Goal: Communication & Community: Answer question/provide support

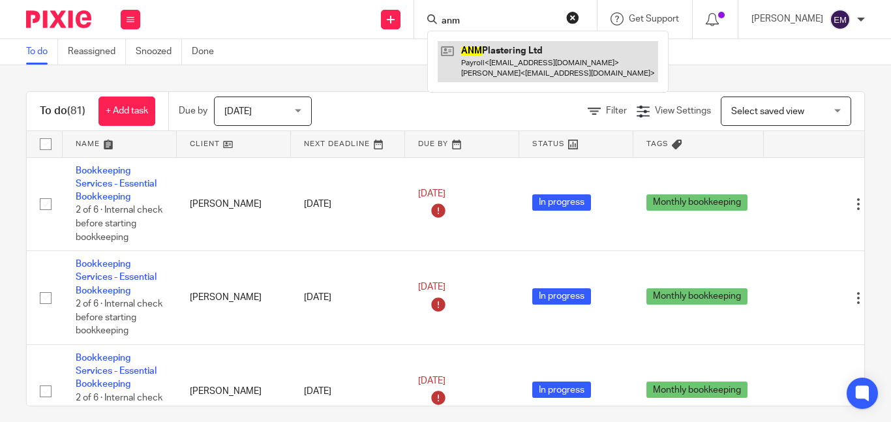
type input "anm"
click at [534, 54] on link at bounding box center [548, 61] width 220 height 40
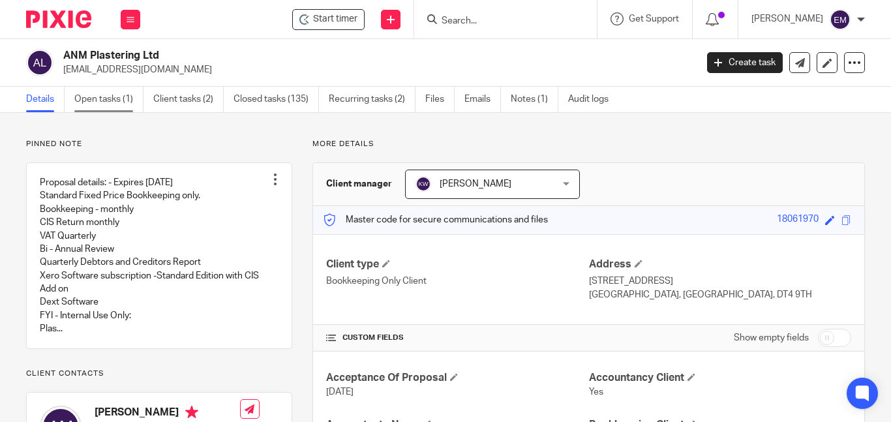
click at [112, 106] on link "Open tasks (1)" at bounding box center [108, 99] width 69 height 25
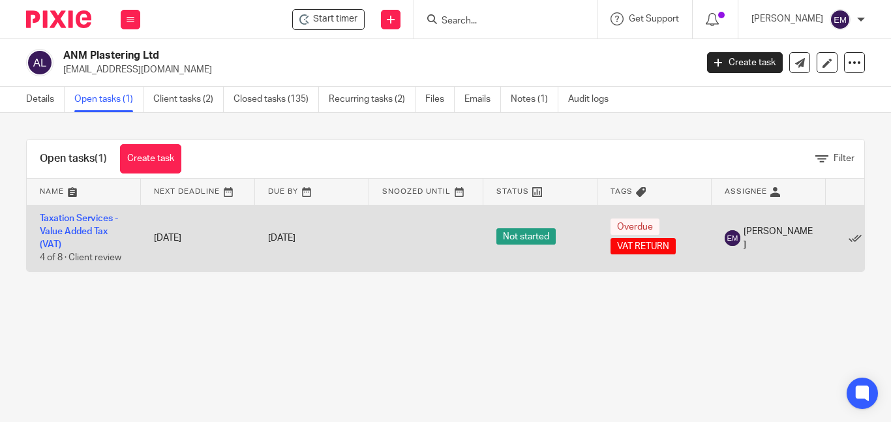
click at [89, 225] on td "Taxation Services - Value Added Tax (VAT) 4 of 8 · Client review" at bounding box center [84, 238] width 114 height 67
click at [80, 224] on td "Taxation Services - Value Added Tax (VAT) 4 of 8 · Client review" at bounding box center [84, 238] width 114 height 67
click at [82, 226] on link "Taxation Services - Value Added Tax (VAT)" at bounding box center [79, 232] width 78 height 36
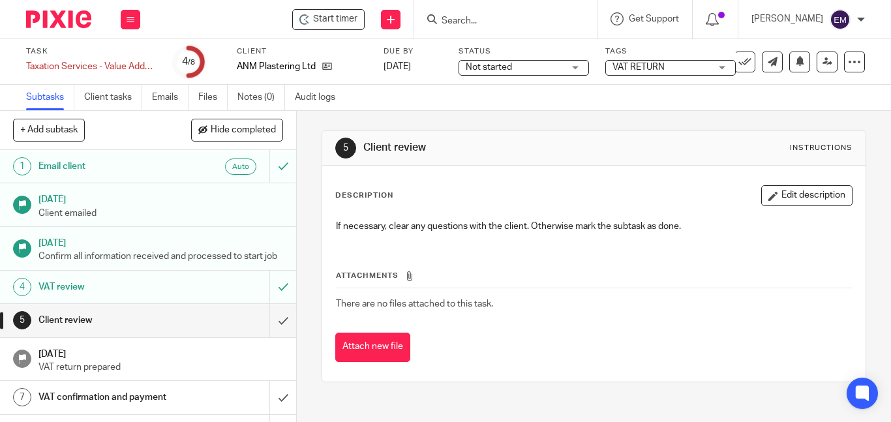
scroll to position [39, 0]
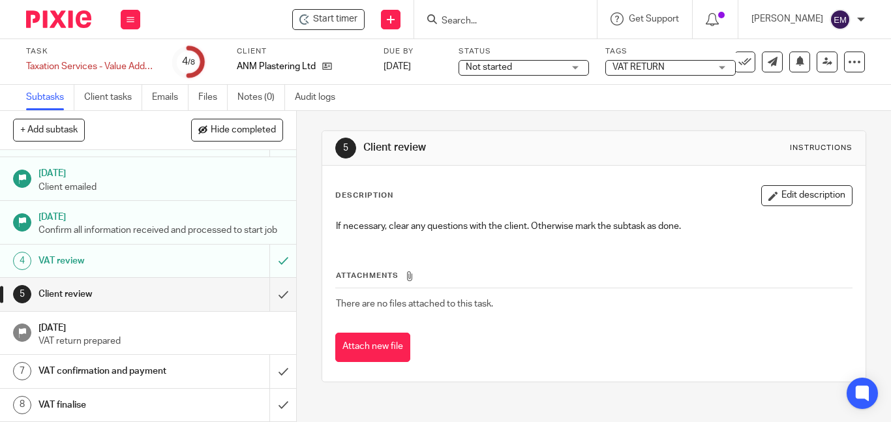
click at [190, 372] on div "VAT confirmation and payment" at bounding box center [147, 371] width 218 height 20
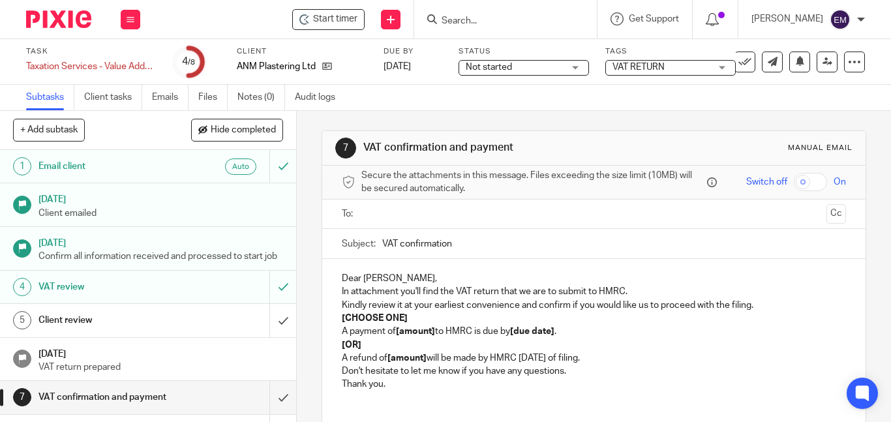
click at [433, 224] on ul at bounding box center [595, 214] width 464 height 22
click at [432, 220] on input "text" at bounding box center [593, 214] width 454 height 15
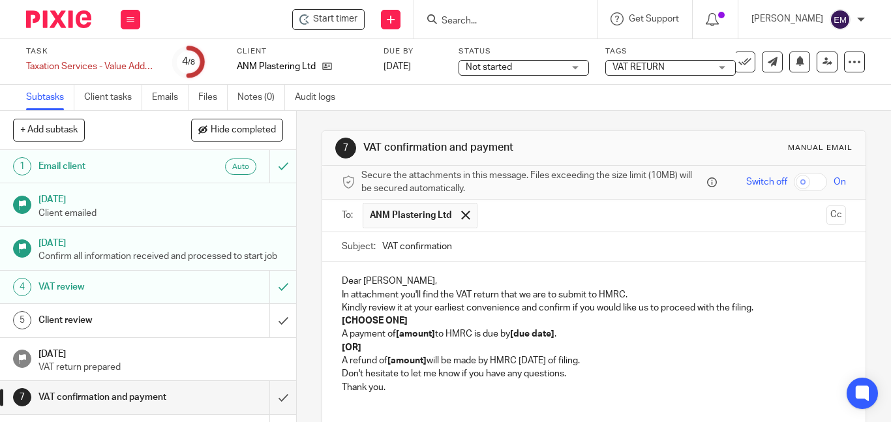
click at [410, 280] on p "Dear [PERSON_NAME]," at bounding box center [594, 281] width 504 height 13
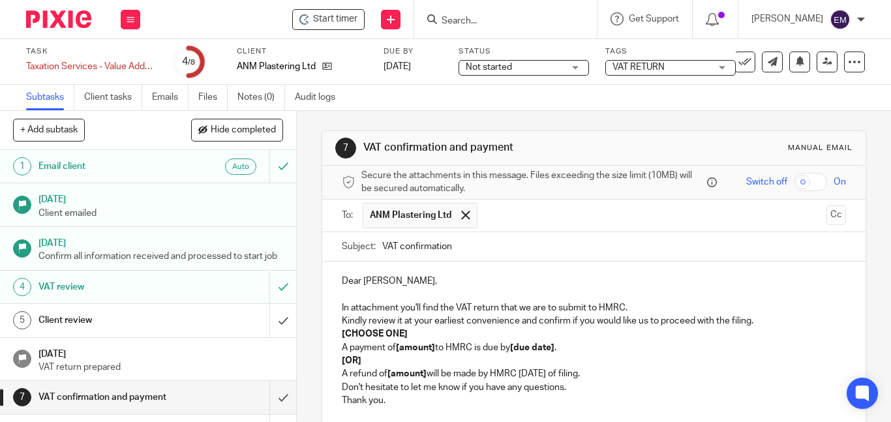
click at [347, 307] on p "In attachment you'll find the VAT return that we are to submit to HMRC." at bounding box center [594, 307] width 504 height 13
click at [415, 334] on p "[CHOOSE ONE]" at bounding box center [594, 333] width 504 height 13
click at [668, 308] on p "In the attachment you'll find the VAT return that we are to submit to HMRC." at bounding box center [594, 307] width 504 height 13
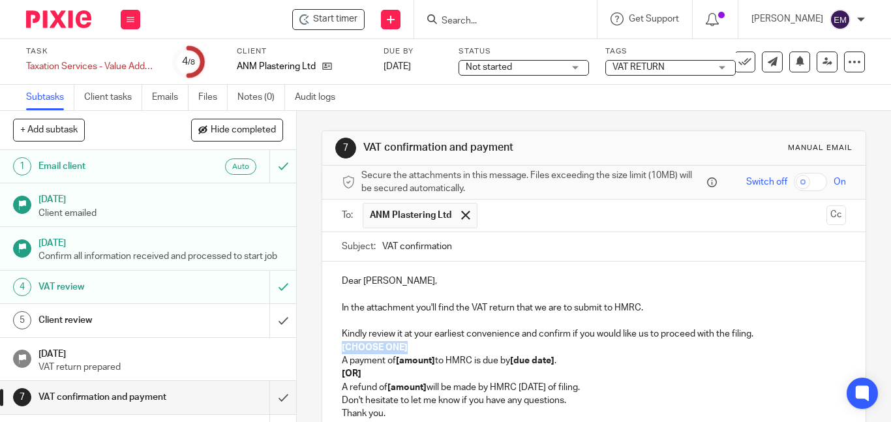
drag, startPoint x: 427, startPoint y: 348, endPoint x: 289, endPoint y: 348, distance: 138.2
click at [290, 348] on div "+ Add subtask Hide completed Cancel + Add 1 Email client Auto [DATE] Client ema…" at bounding box center [445, 266] width 891 height 311
drag, startPoint x: 432, startPoint y: 359, endPoint x: 398, endPoint y: 365, distance: 34.4
click at [398, 365] on p "A payment of [amount] to HMRC is due by [due date] ." at bounding box center [594, 360] width 504 height 13
click at [554, 363] on strong "[due date]" at bounding box center [531, 360] width 44 height 9
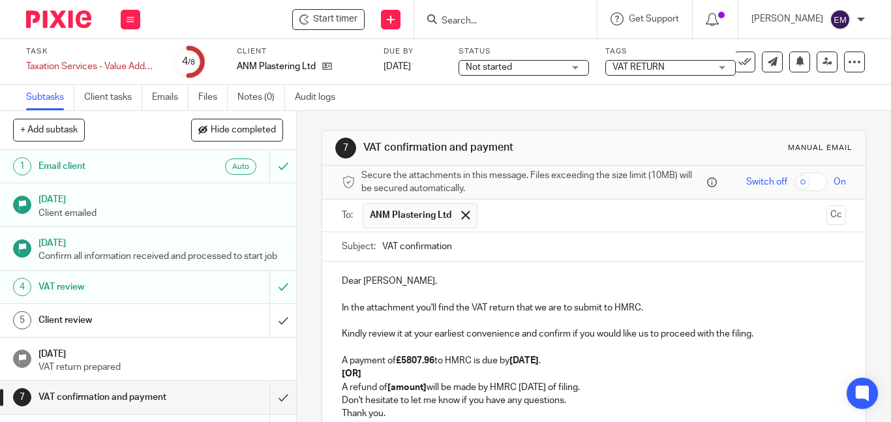
drag, startPoint x: 336, startPoint y: 372, endPoint x: 624, endPoint y: 391, distance: 288.8
click at [624, 391] on div "Dear [PERSON_NAME], In the attachment you'll find the VAT return that we are to…" at bounding box center [593, 345] width 543 height 168
click at [527, 245] on input "VAT confirmation" at bounding box center [614, 246] width 464 height 29
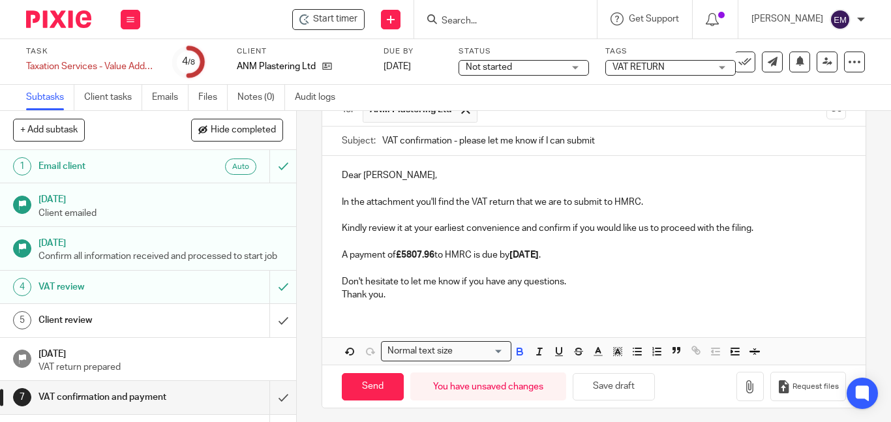
scroll to position [112, 0]
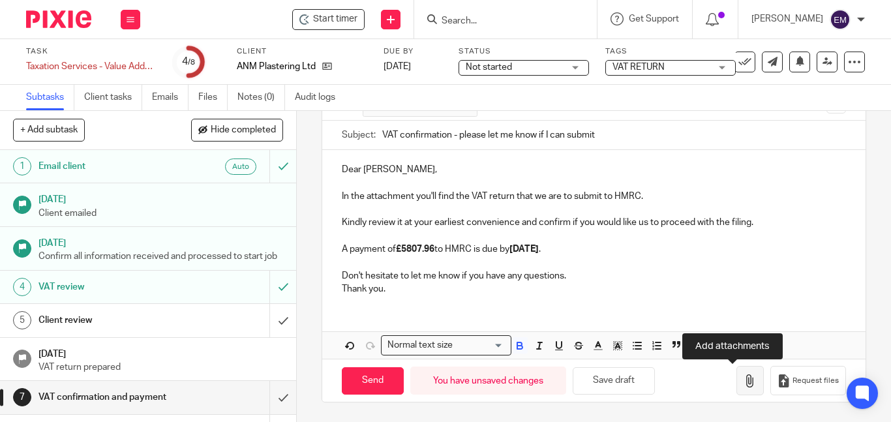
type input "VAT confirmation - please let me know if I can submit"
click at [743, 381] on icon "button" at bounding box center [749, 380] width 13 height 13
click at [736, 387] on button "button" at bounding box center [749, 380] width 27 height 29
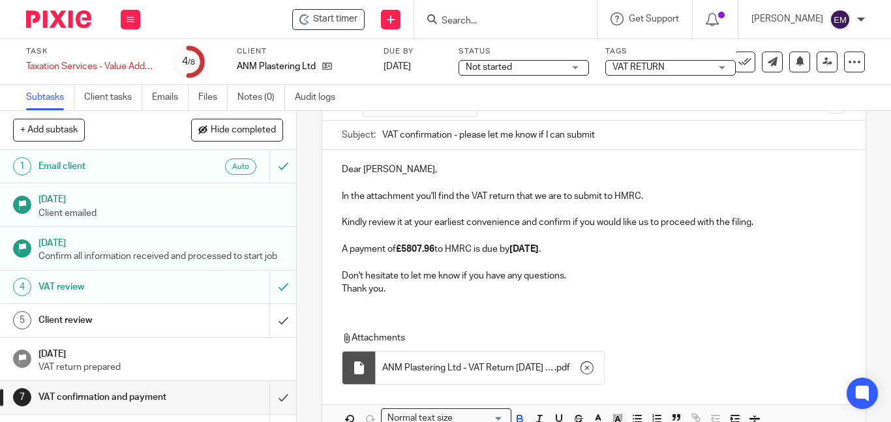
click at [661, 195] on p "In the attachment you'll find the VAT return that we are to submit to HMRC." at bounding box center [594, 196] width 504 height 13
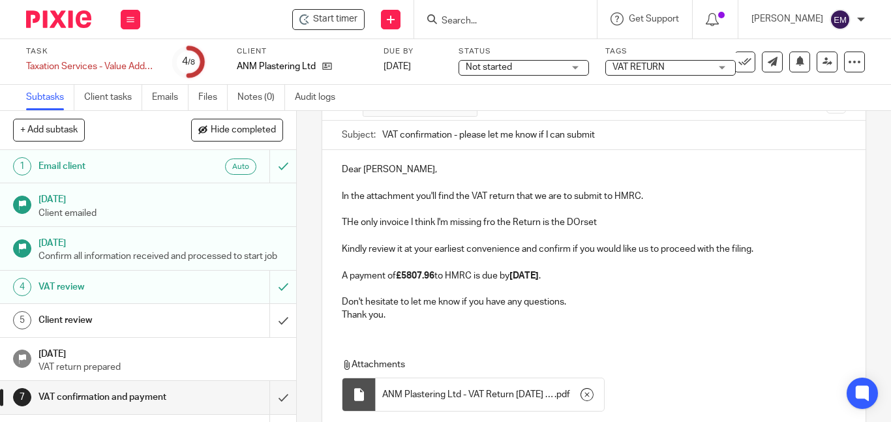
click at [574, 221] on p "THe only invoice I think I'm missing fro the Return is the DOrset" at bounding box center [594, 222] width 504 height 13
click at [597, 224] on p "THe only invoice I think I'm missing fro the Return is the [GEOGRAPHIC_DATA]" at bounding box center [594, 222] width 504 height 13
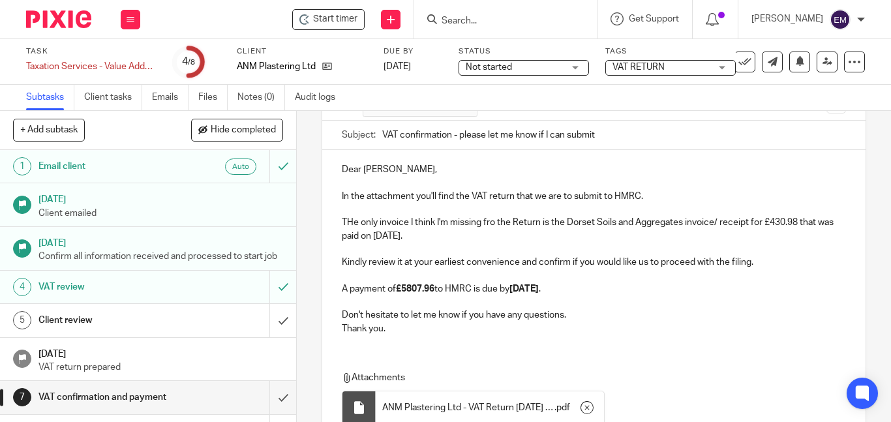
click at [350, 223] on p "THe only invoice I think I'm missing fro the Return is the Dorset Soils and Agg…" at bounding box center [594, 229] width 504 height 27
click at [485, 226] on p "The only invoice I think I'm missing fro the Return is the Dorset Soils and Agg…" at bounding box center [594, 229] width 504 height 27
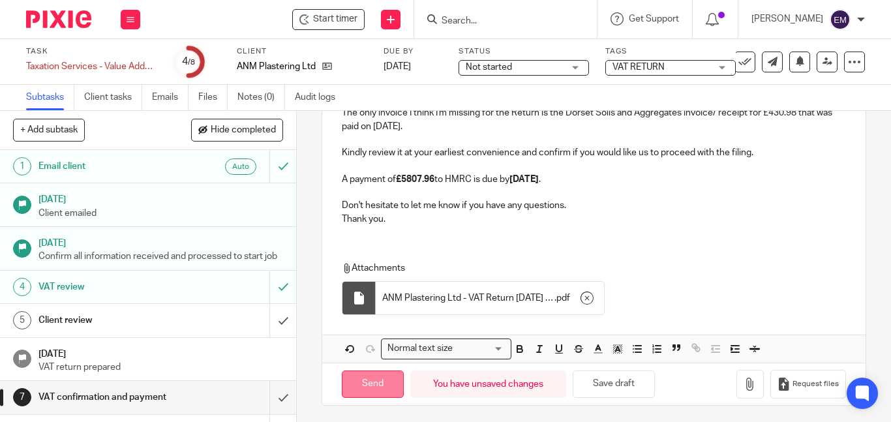
scroll to position [225, 0]
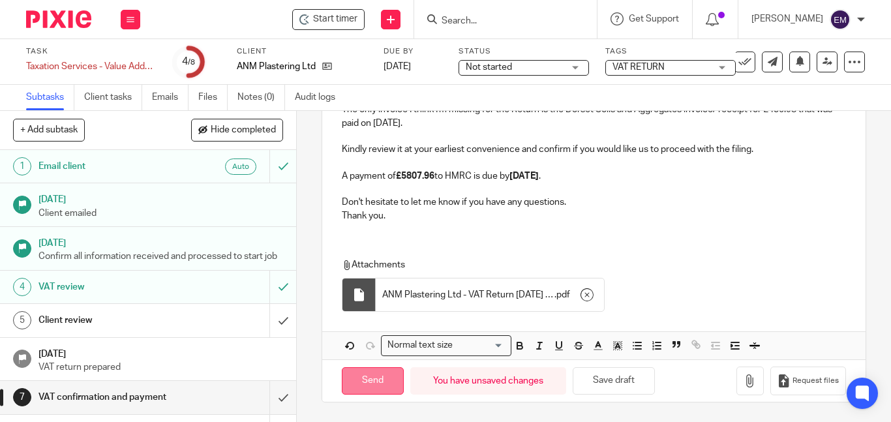
click at [361, 383] on input "Send" at bounding box center [373, 381] width 62 height 28
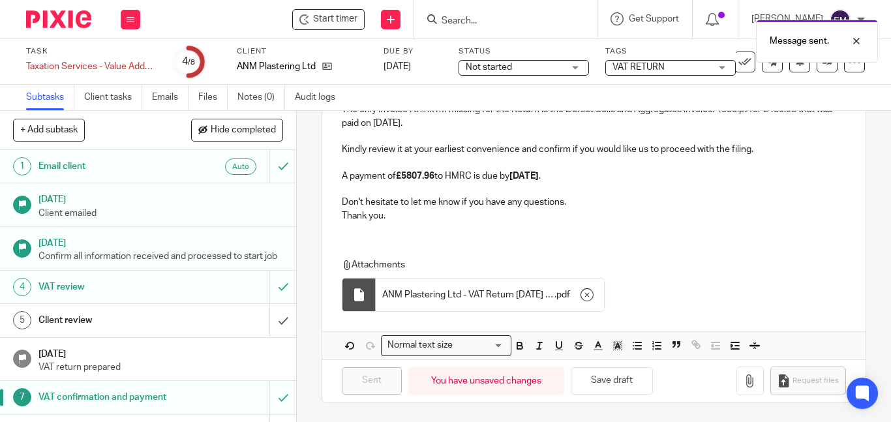
type input "Sent"
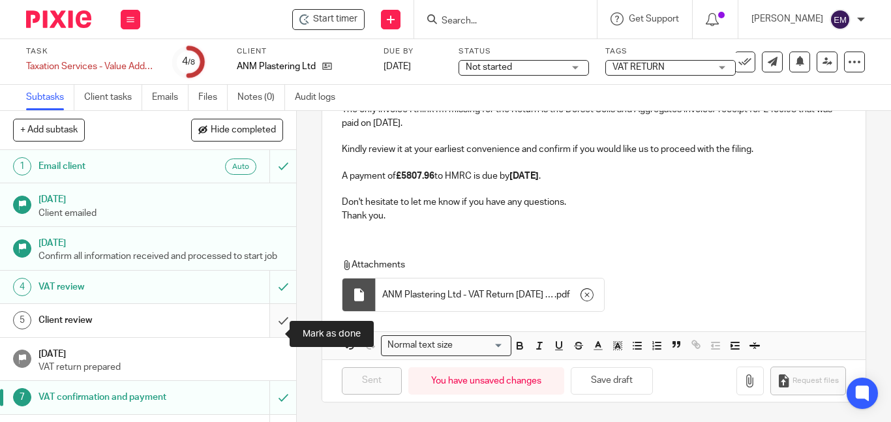
click at [266, 327] on input "submit" at bounding box center [148, 320] width 296 height 33
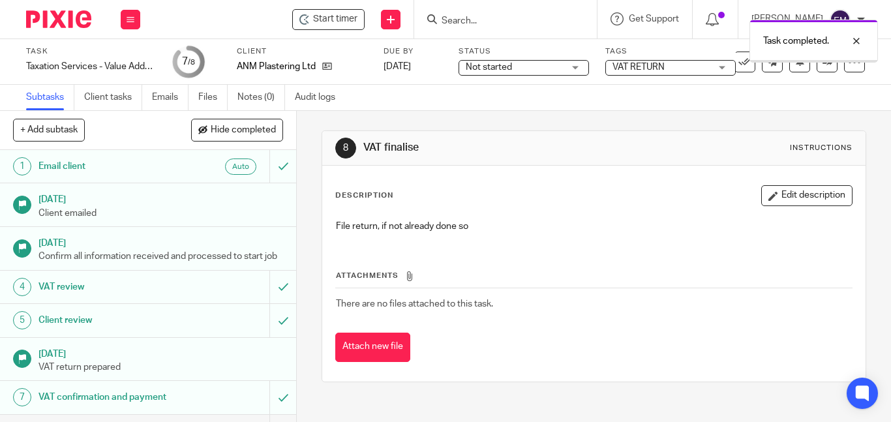
scroll to position [39, 0]
